Goal: Book appointment/travel/reservation

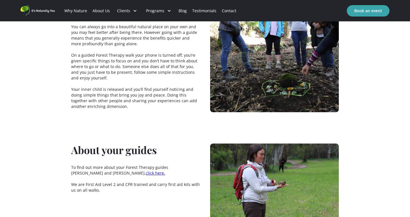
scroll to position [748, 0]
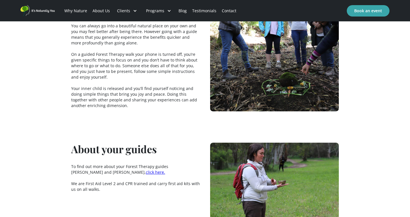
click at [146, 169] on span "click here." at bounding box center [155, 171] width 19 height 5
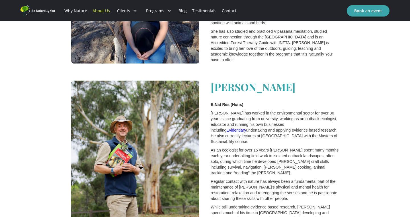
scroll to position [652, 0]
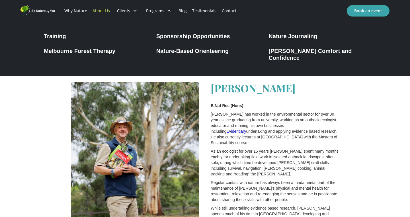
click at [110, 50] on div "Melbourne Forest Therapy" at bounding box center [79, 50] width 71 height 7
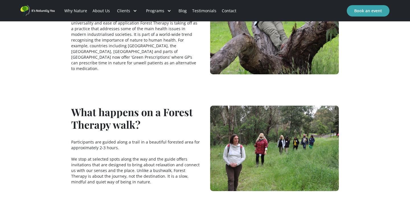
scroll to position [199, 0]
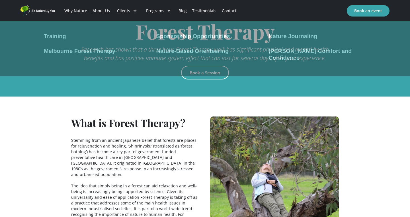
click at [155, 10] on div "Programs" at bounding box center [155, 11] width 18 height 6
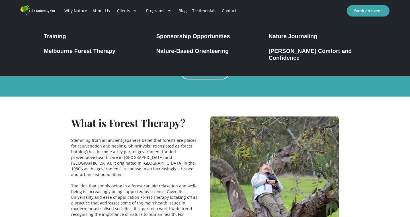
click at [282, 36] on div "Nature Journaling" at bounding box center [292, 36] width 49 height 7
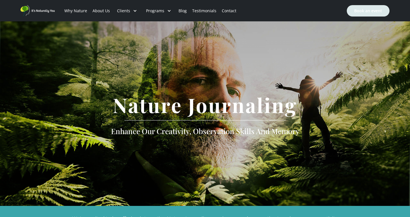
click at [362, 13] on link "Book an event" at bounding box center [367, 10] width 43 height 11
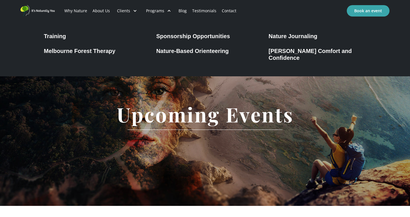
click at [173, 52] on div "Nature-Based Orienteering" at bounding box center [192, 50] width 73 height 7
